Goal: Task Accomplishment & Management: Use online tool/utility

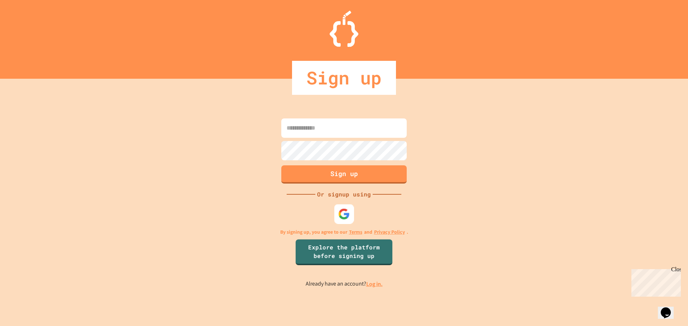
click at [345, 220] on img at bounding box center [344, 214] width 12 height 12
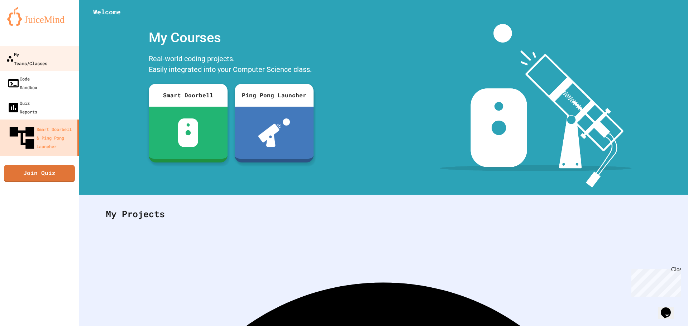
click at [47, 51] on div "My Teams/Classes" at bounding box center [26, 59] width 41 height 18
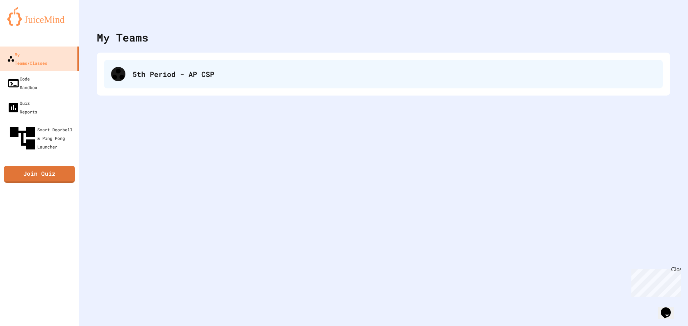
click at [141, 74] on div "5th Period - AP CSP" at bounding box center [394, 74] width 523 height 11
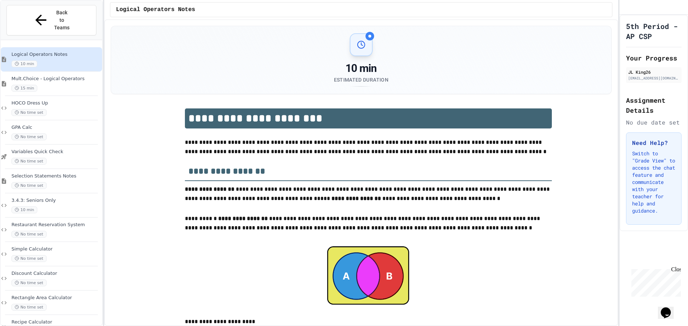
click at [535, 282] on div at bounding box center [368, 275] width 367 height 65
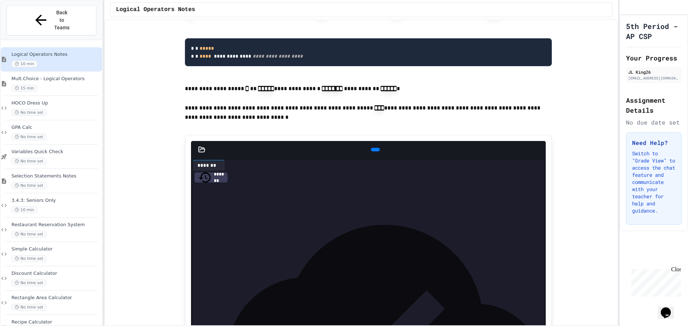
scroll to position [716, 0]
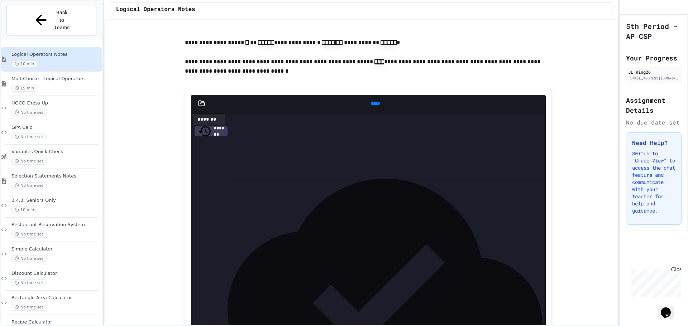
click at [377, 110] on icon at bounding box center [379, 107] width 4 height 5
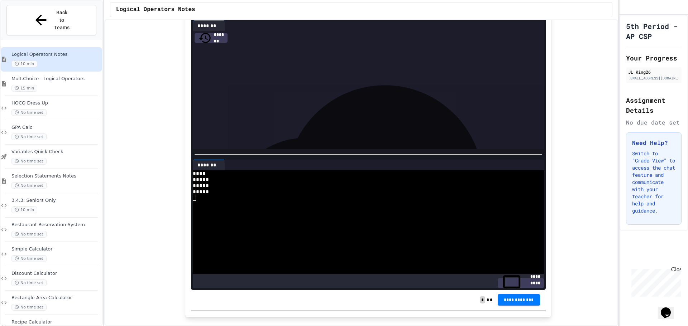
scroll to position [824, 0]
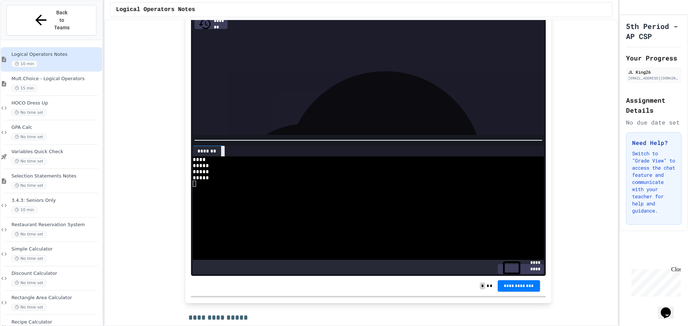
click at [223, 151] on icon at bounding box center [223, 151] width 0 height 0
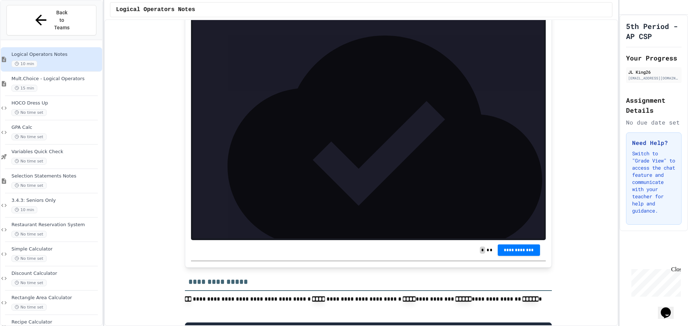
scroll to position [788, 0]
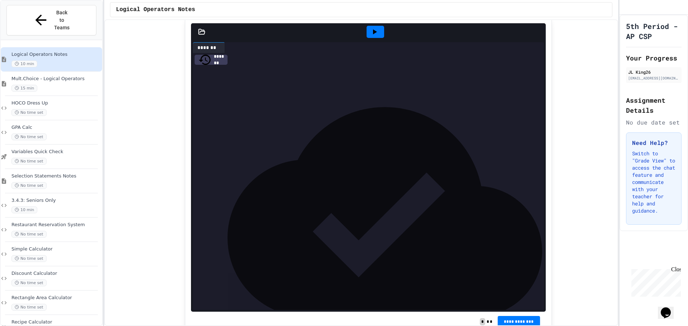
click at [266, 89] on div "***** * **** *** **** * ***** * **** *** ***** * ***** * ***** *** **** * *****…" at bounding box center [374, 71] width 340 height 36
click at [275, 88] on div "***** * ***** *** ***** *" at bounding box center [368, 84] width 329 height 8
click at [263, 86] on span "*****" at bounding box center [262, 83] width 16 height 5
click at [293, 88] on div "***** * ***** *** ***** *" at bounding box center [368, 84] width 329 height 8
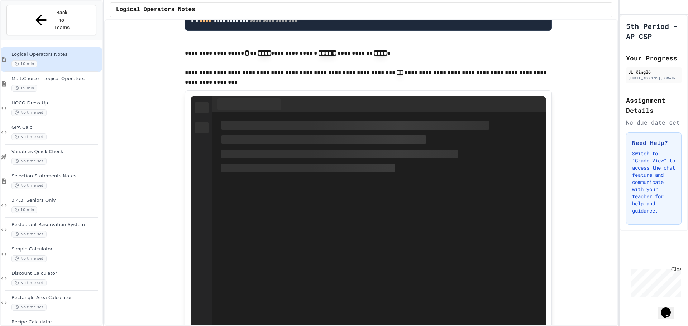
scroll to position [1182, 0]
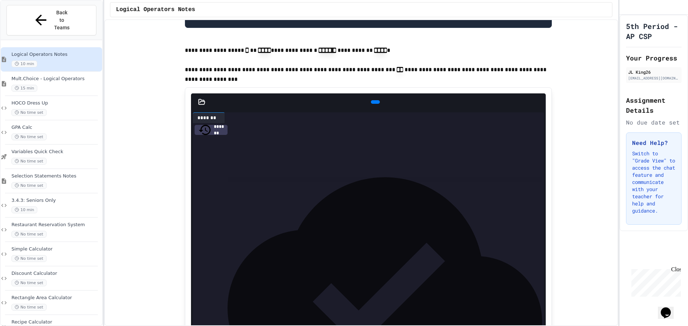
click at [371, 104] on div at bounding box center [375, 102] width 9 height 4
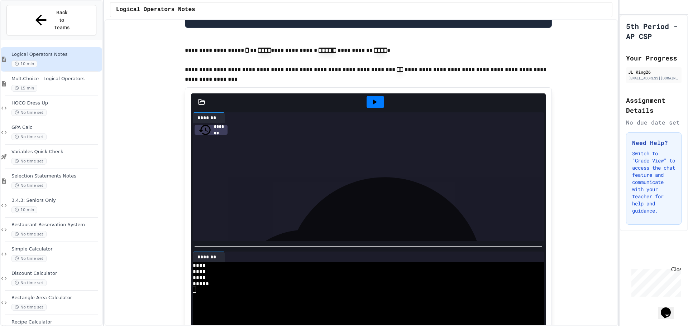
scroll to position [1218, 0]
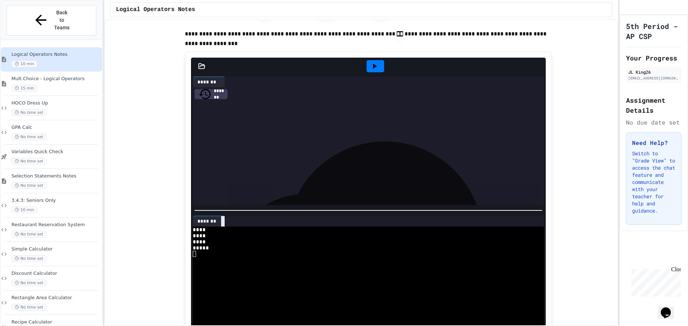
click at [223, 222] on icon at bounding box center [223, 222] width 0 height 0
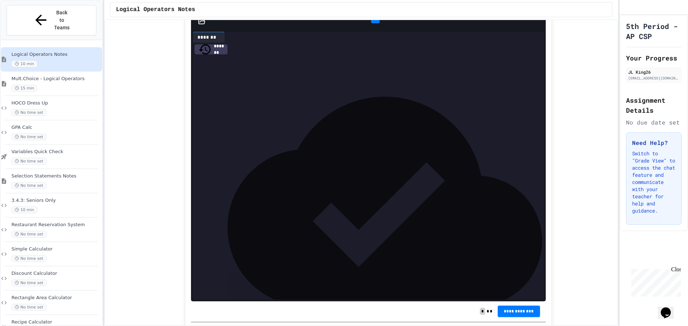
scroll to position [1755, 0]
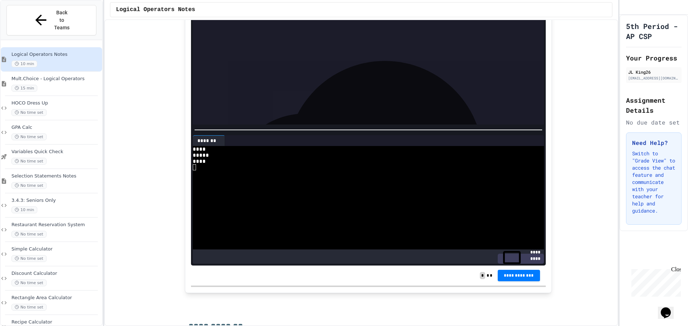
click at [225, 148] on icon at bounding box center [227, 145] width 5 height 5
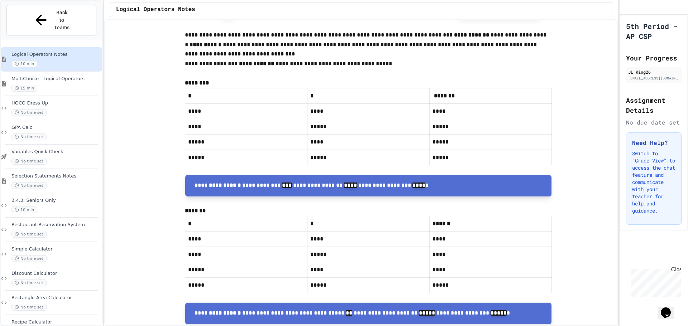
scroll to position [2113, 0]
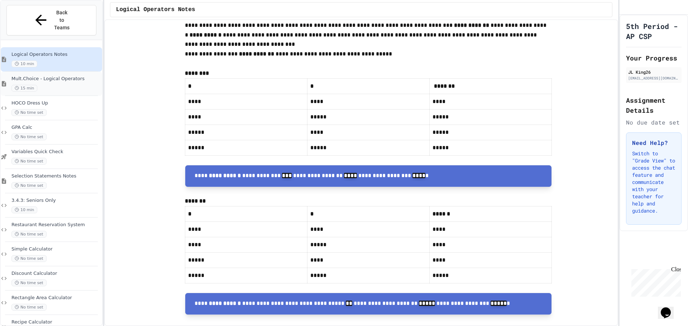
click at [63, 85] on div "15 min" at bounding box center [55, 88] width 89 height 7
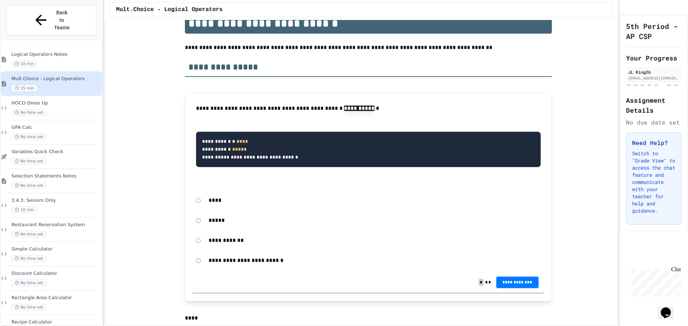
scroll to position [107, 0]
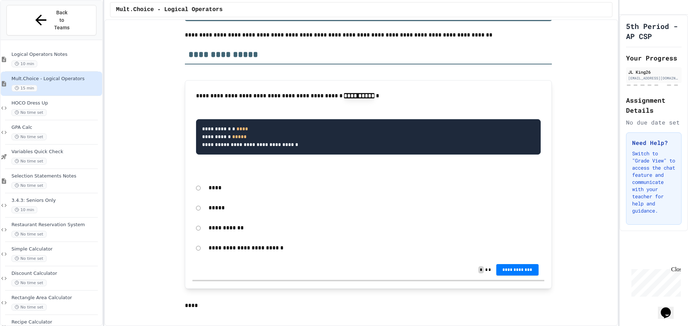
click at [210, 190] on p "****" at bounding box center [374, 187] width 332 height 9
click at [200, 189] on div "****" at bounding box center [368, 188] width 352 height 16
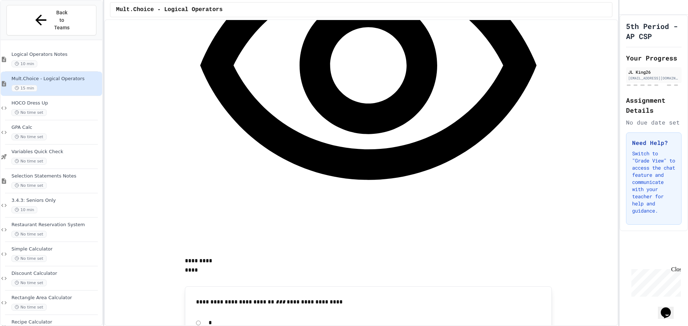
scroll to position [537, 0]
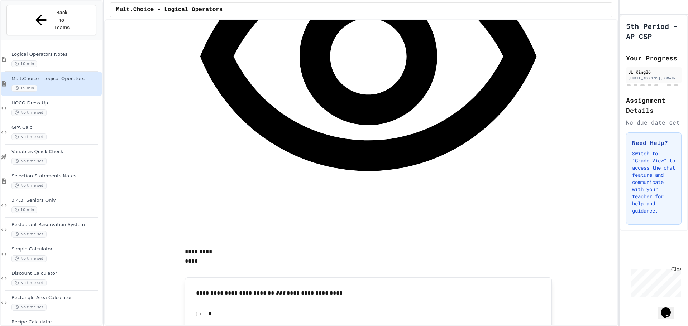
click at [36, 61] on span "10 min" at bounding box center [24, 64] width 26 height 7
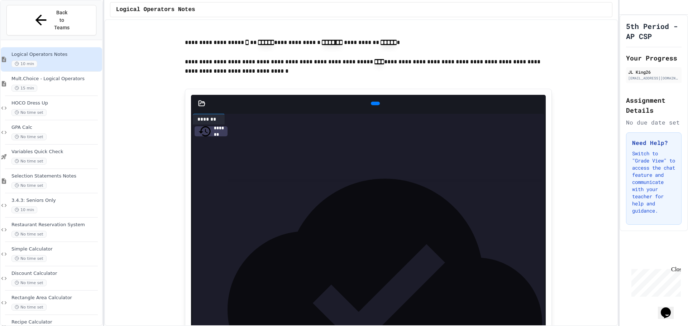
scroll to position [788, 0]
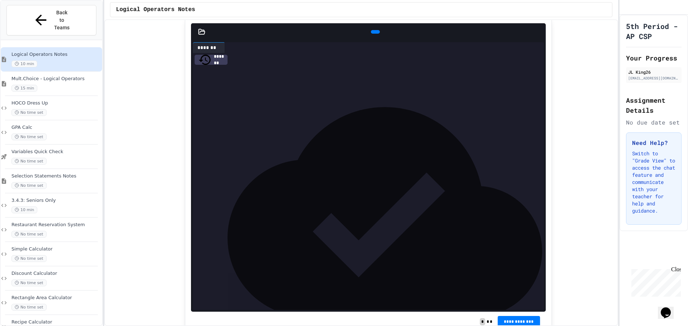
click at [374, 32] on icon at bounding box center [374, 32] width 0 height 0
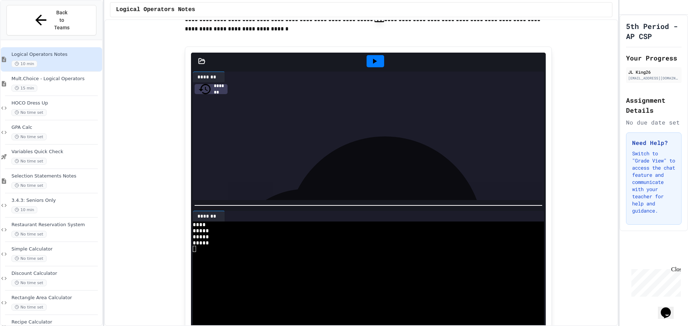
scroll to position [752, 0]
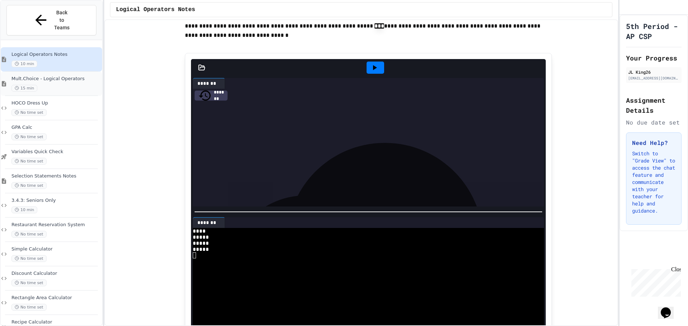
click at [37, 76] on div "Mult.Choice - Logical Operators 15 min" at bounding box center [55, 84] width 89 height 16
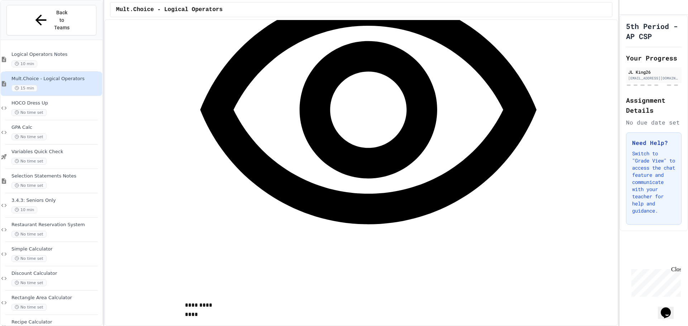
scroll to position [501, 0]
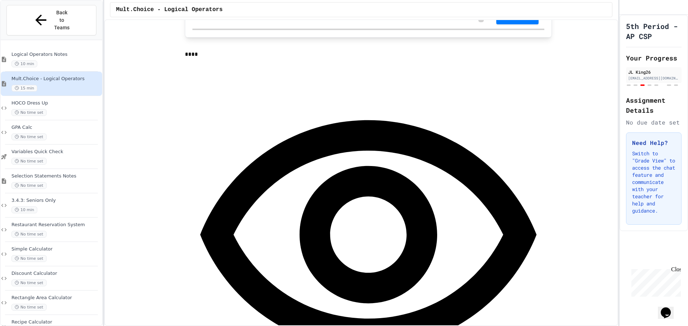
scroll to position [430, 0]
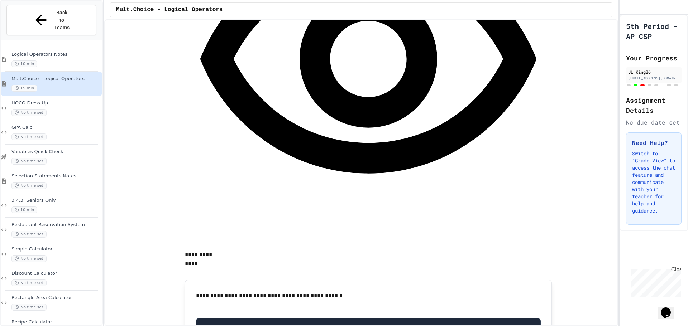
scroll to position [1468, 0]
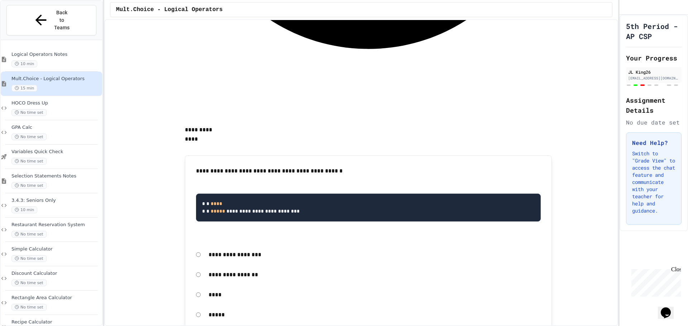
scroll to position [1683, 0]
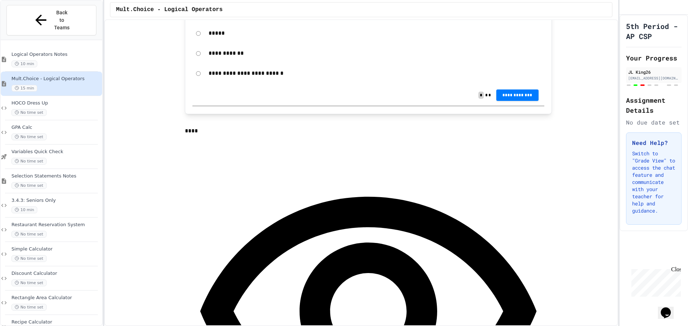
scroll to position [103, 0]
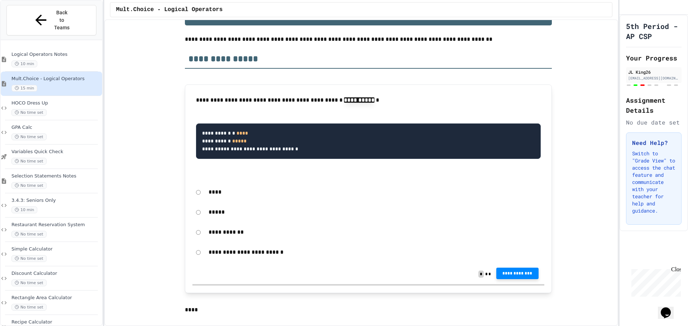
click at [505, 275] on span "**********" at bounding box center [517, 274] width 31 height 6
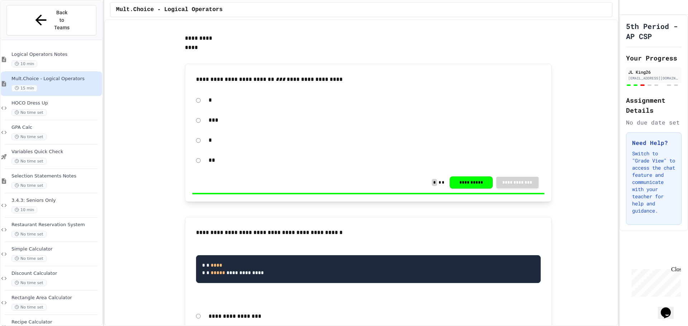
scroll to position [784, 0]
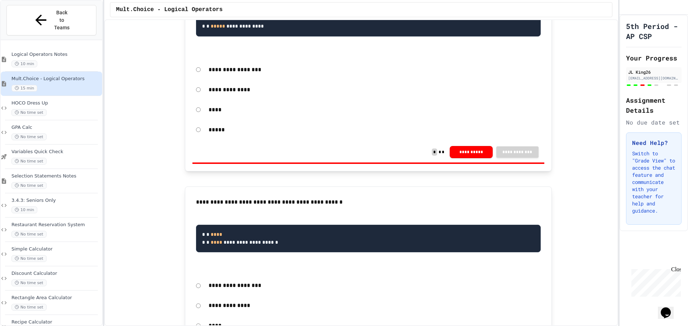
scroll to position [1034, 0]
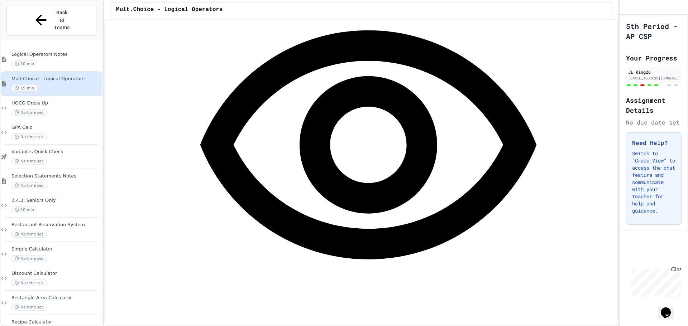
scroll to position [1428, 0]
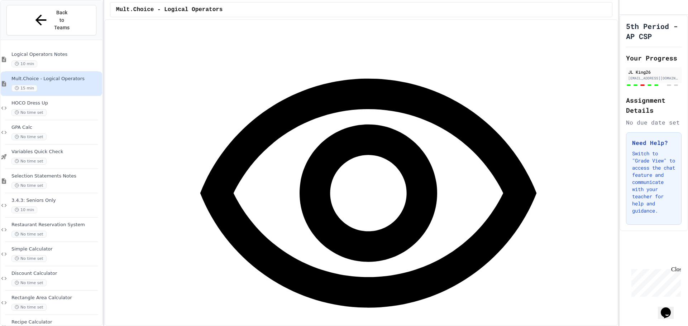
scroll to position [2109, 0]
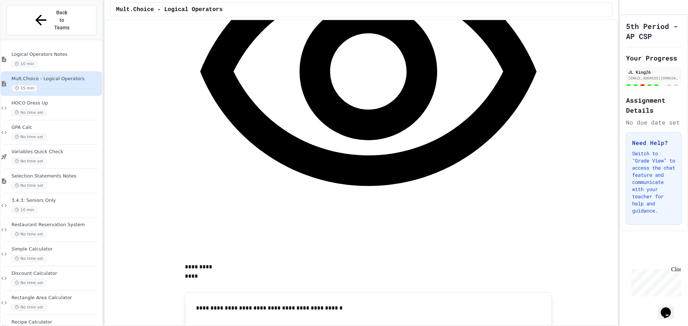
scroll to position [1500, 0]
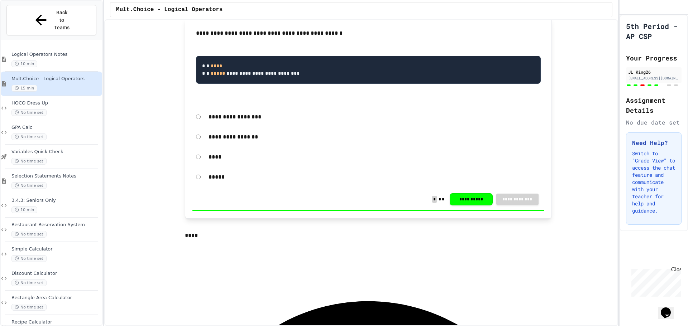
scroll to position [1786, 0]
drag, startPoint x: 183, startPoint y: 71, endPoint x: 504, endPoint y: 66, distance: 320.9
click at [504, 66] on div "**********" at bounding box center [368, 215] width 486 height 3787
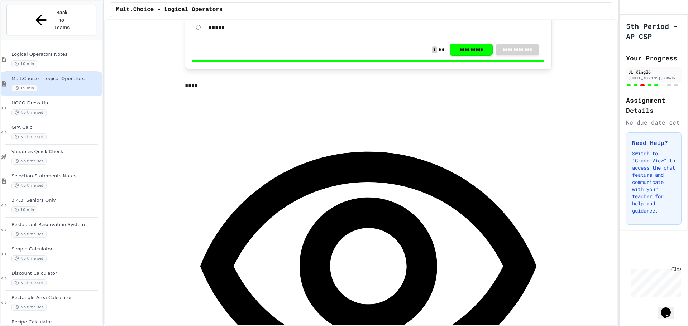
scroll to position [2001, 0]
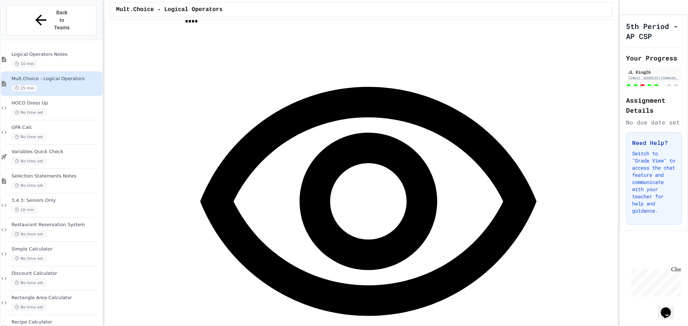
drag, startPoint x: 192, startPoint y: 260, endPoint x: 211, endPoint y: 257, distance: 19.2
drag, startPoint x: 200, startPoint y: 261, endPoint x: 223, endPoint y: 263, distance: 22.7
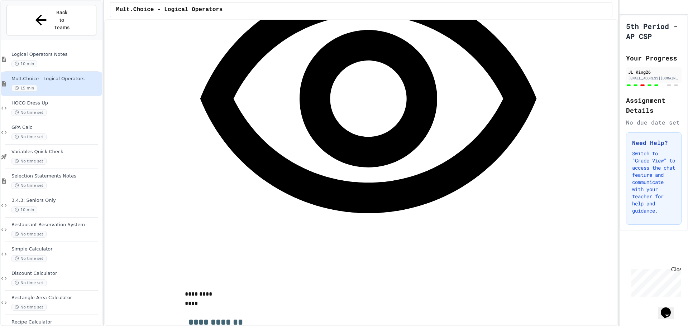
scroll to position [2109, 0]
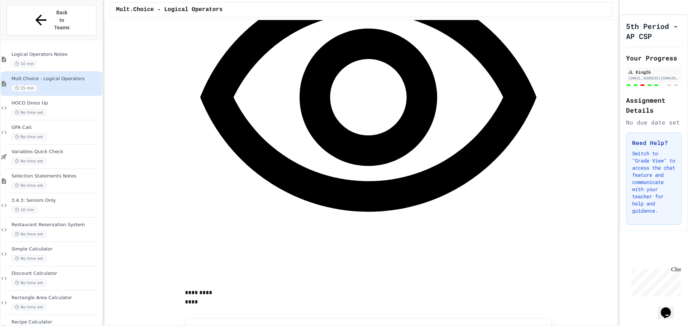
scroll to position [533, 0]
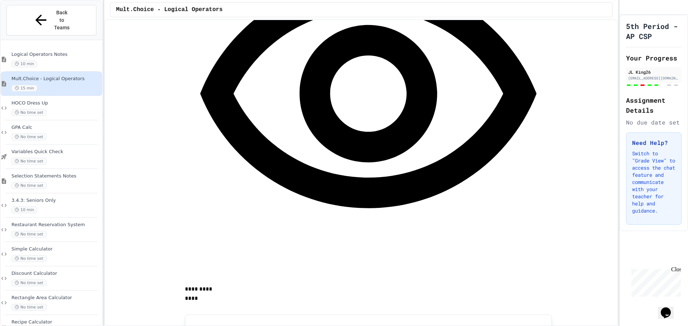
scroll to position [1493, 0]
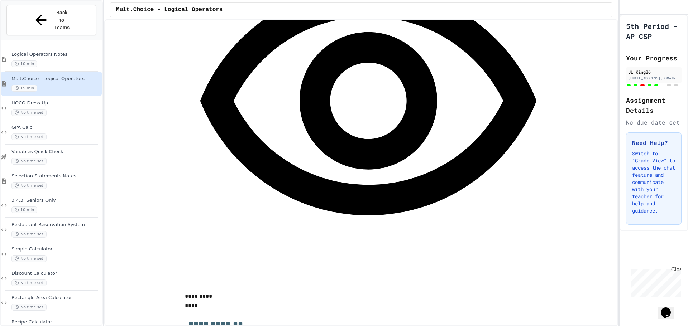
scroll to position [2138, 0]
